Goal: Transaction & Acquisition: Subscribe to service/newsletter

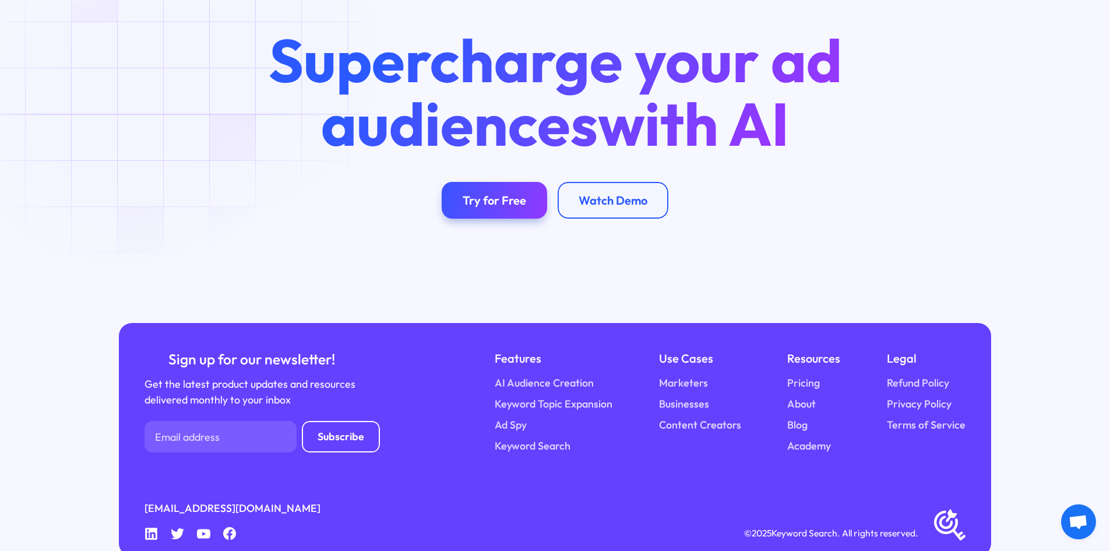
scroll to position [4587, 0]
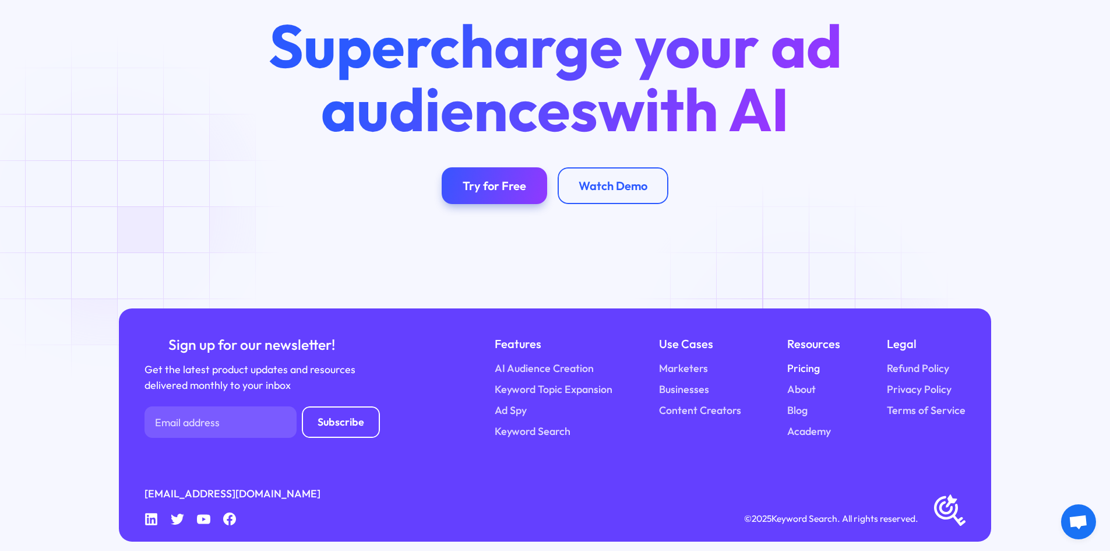
click at [803, 361] on link "Pricing" at bounding box center [804, 369] width 33 height 16
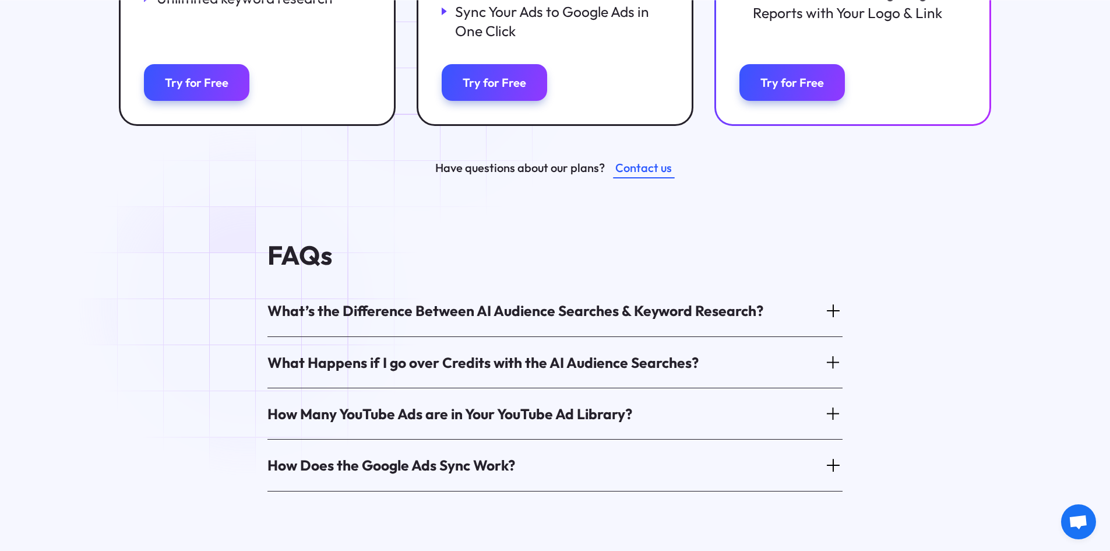
scroll to position [583, 0]
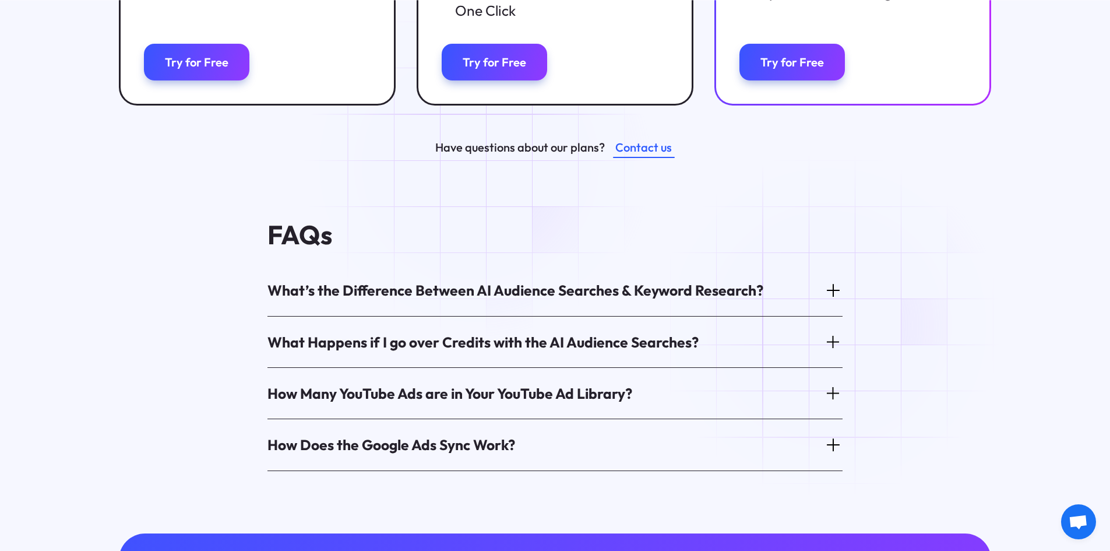
click at [836, 333] on icon at bounding box center [833, 342] width 18 height 18
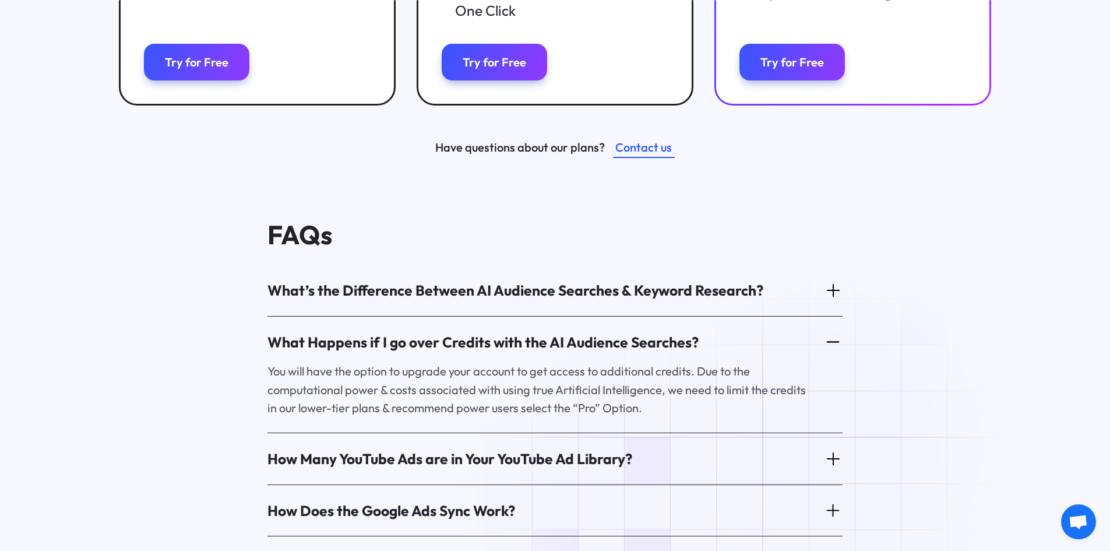
click at [832, 449] on icon at bounding box center [833, 458] width 18 height 18
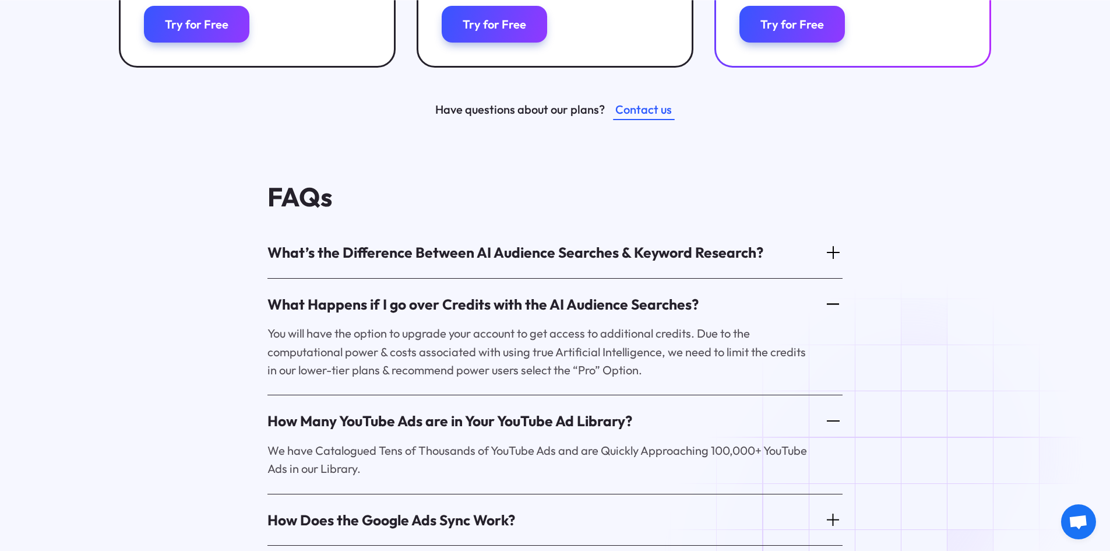
scroll to position [641, 0]
